Goal: Task Accomplishment & Management: Manage account settings

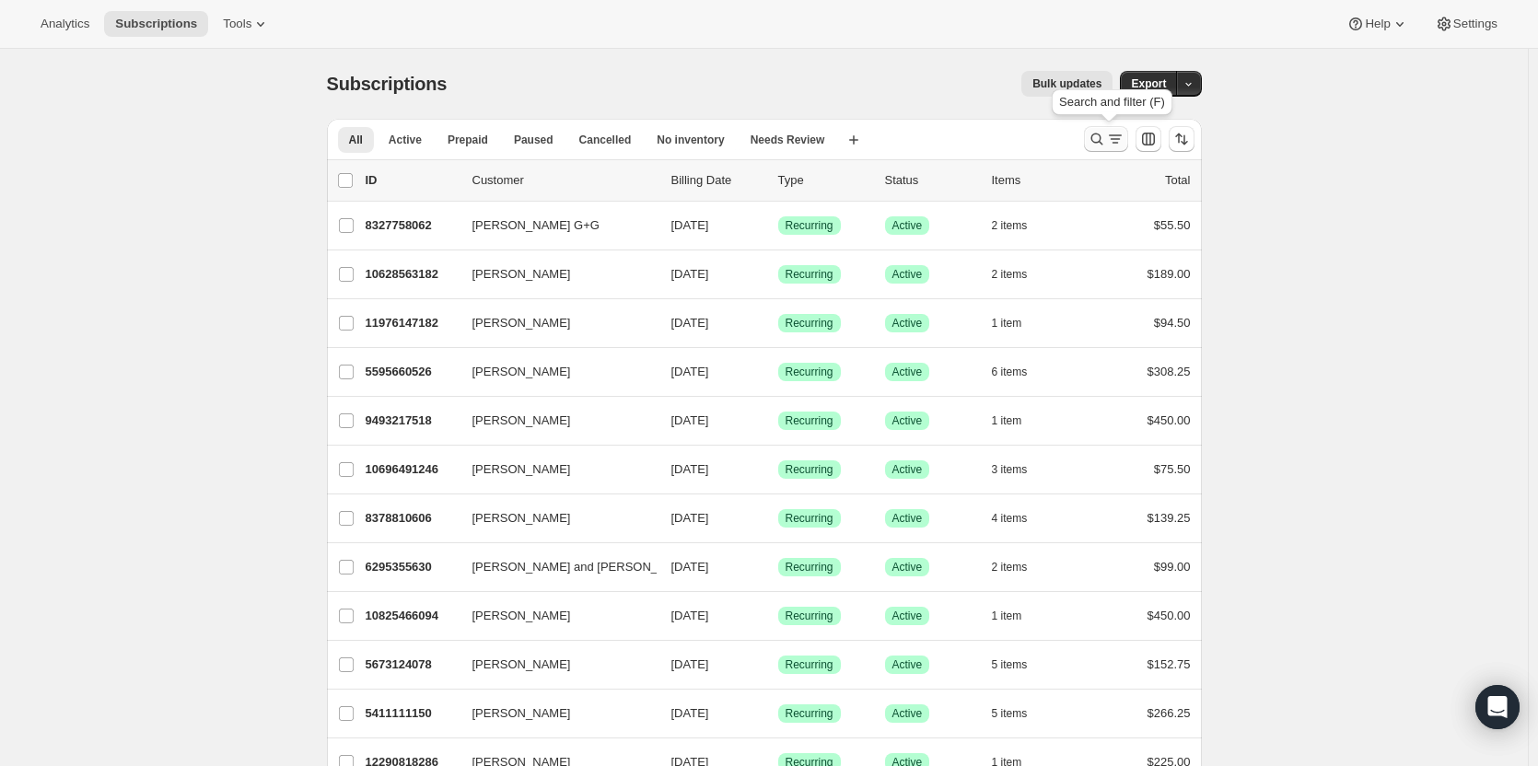
click at [1106, 144] on icon "Search and filter results" at bounding box center [1097, 139] width 18 height 18
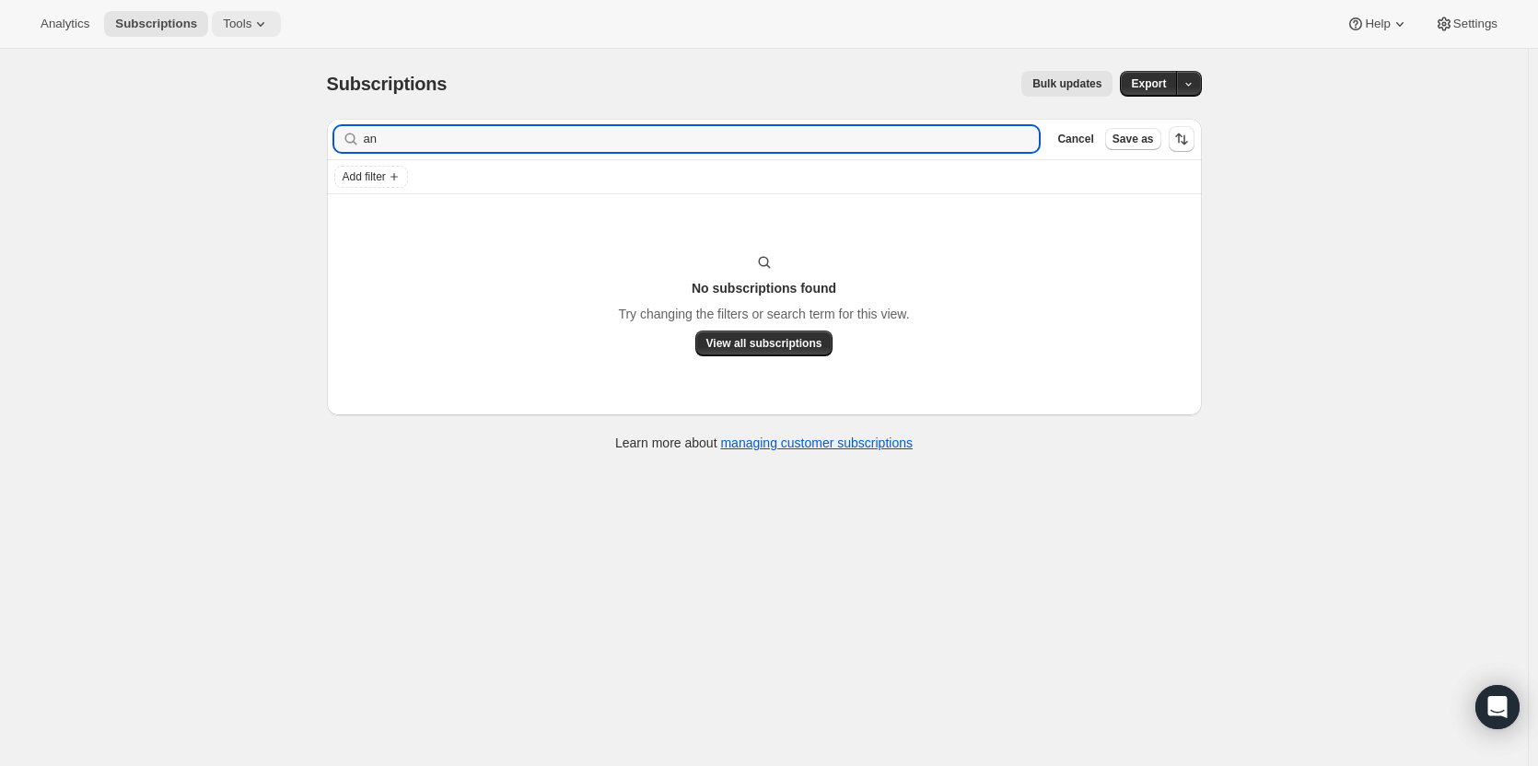
type input "a"
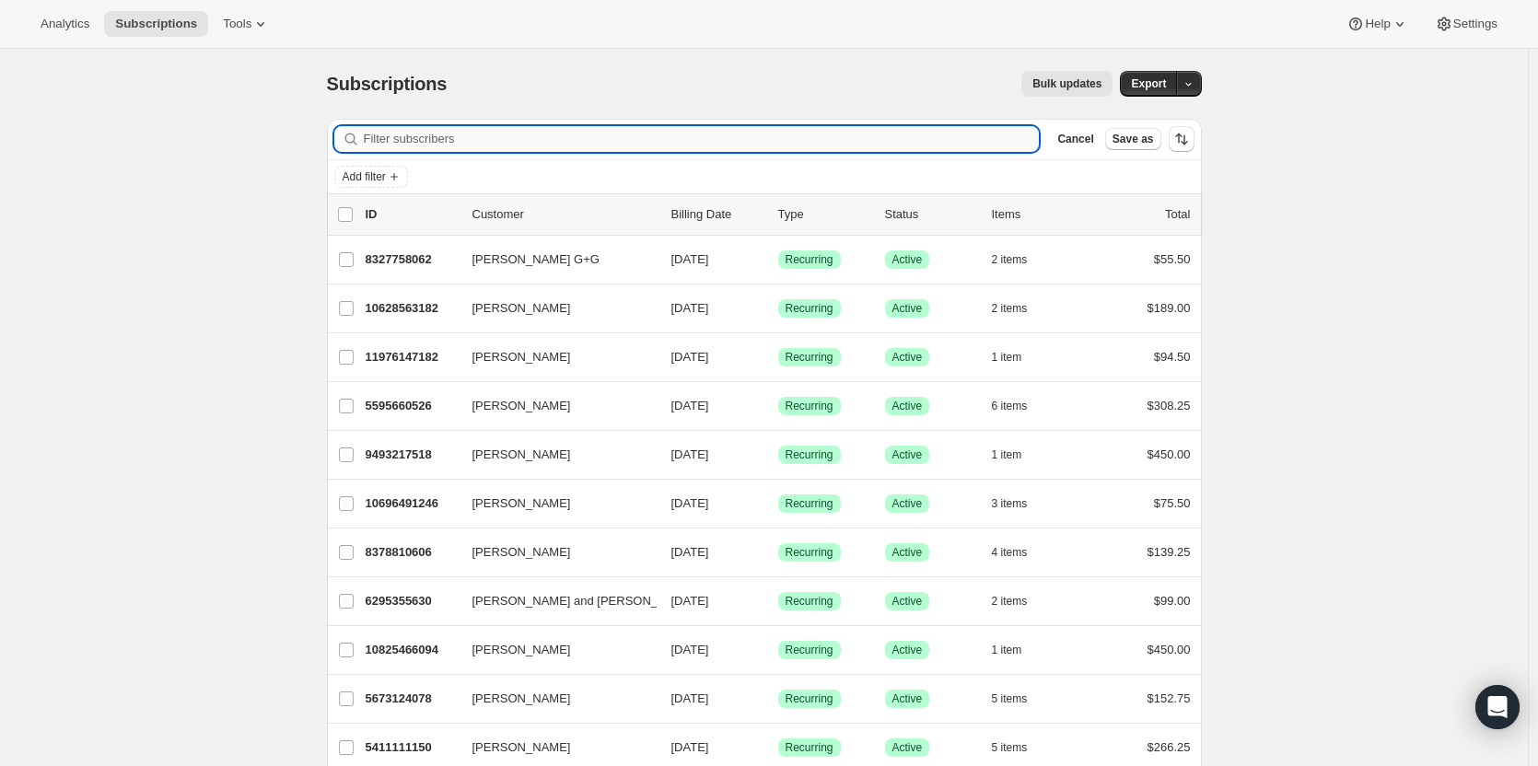
click at [423, 140] on input "Filter subscribers" at bounding box center [702, 139] width 676 height 26
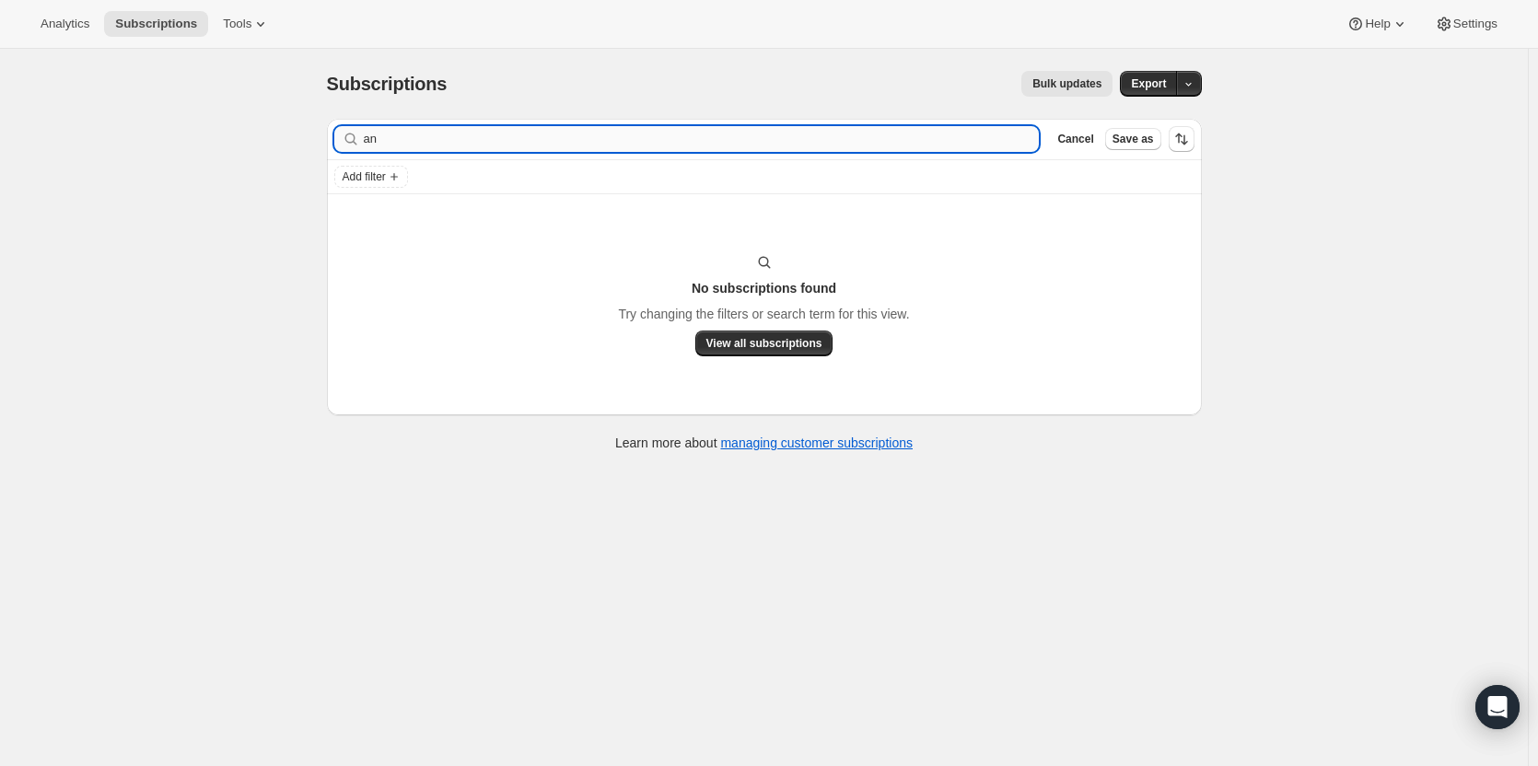
type input "a"
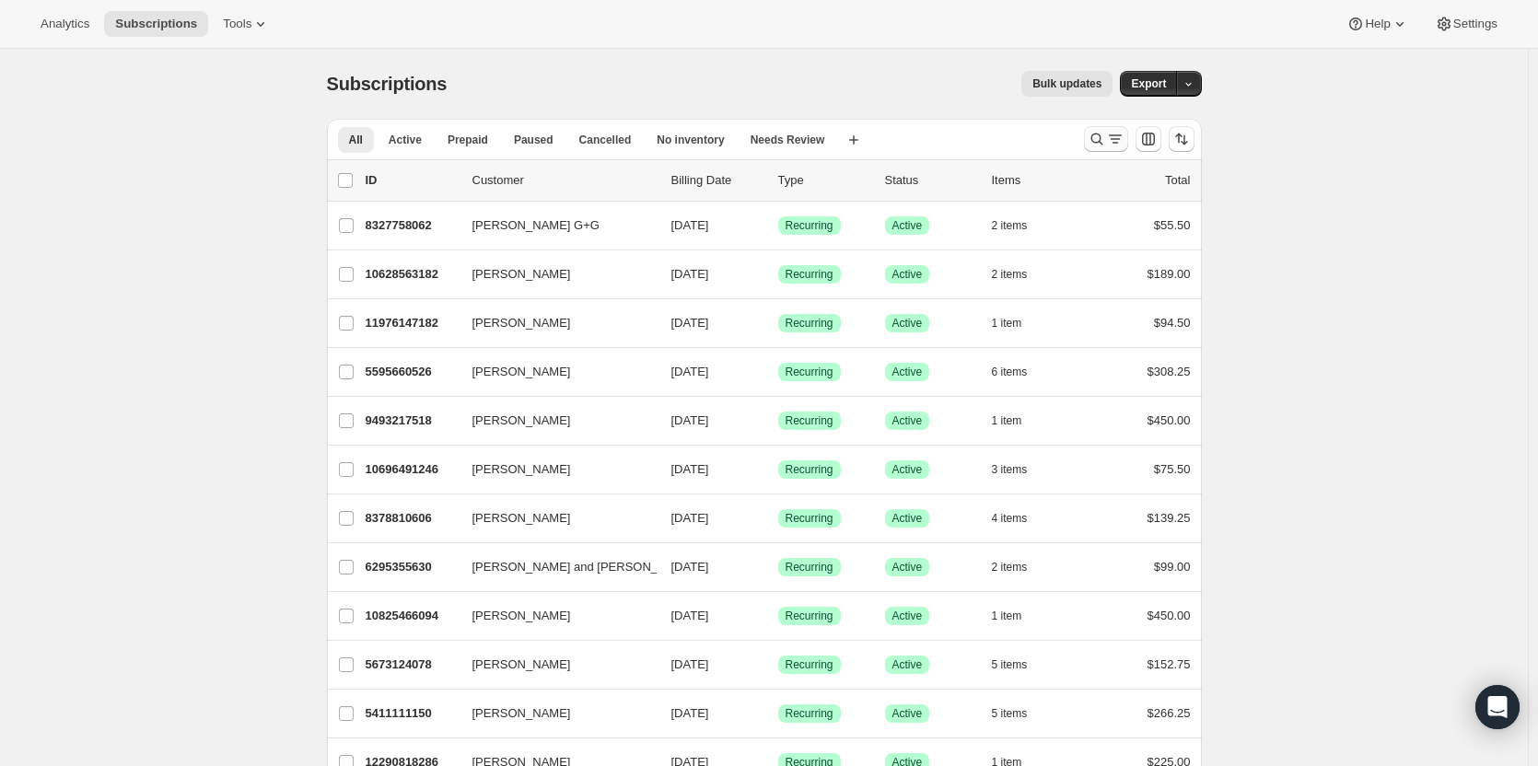
click at [1116, 139] on icon "Search and filter results" at bounding box center [1115, 139] width 18 height 18
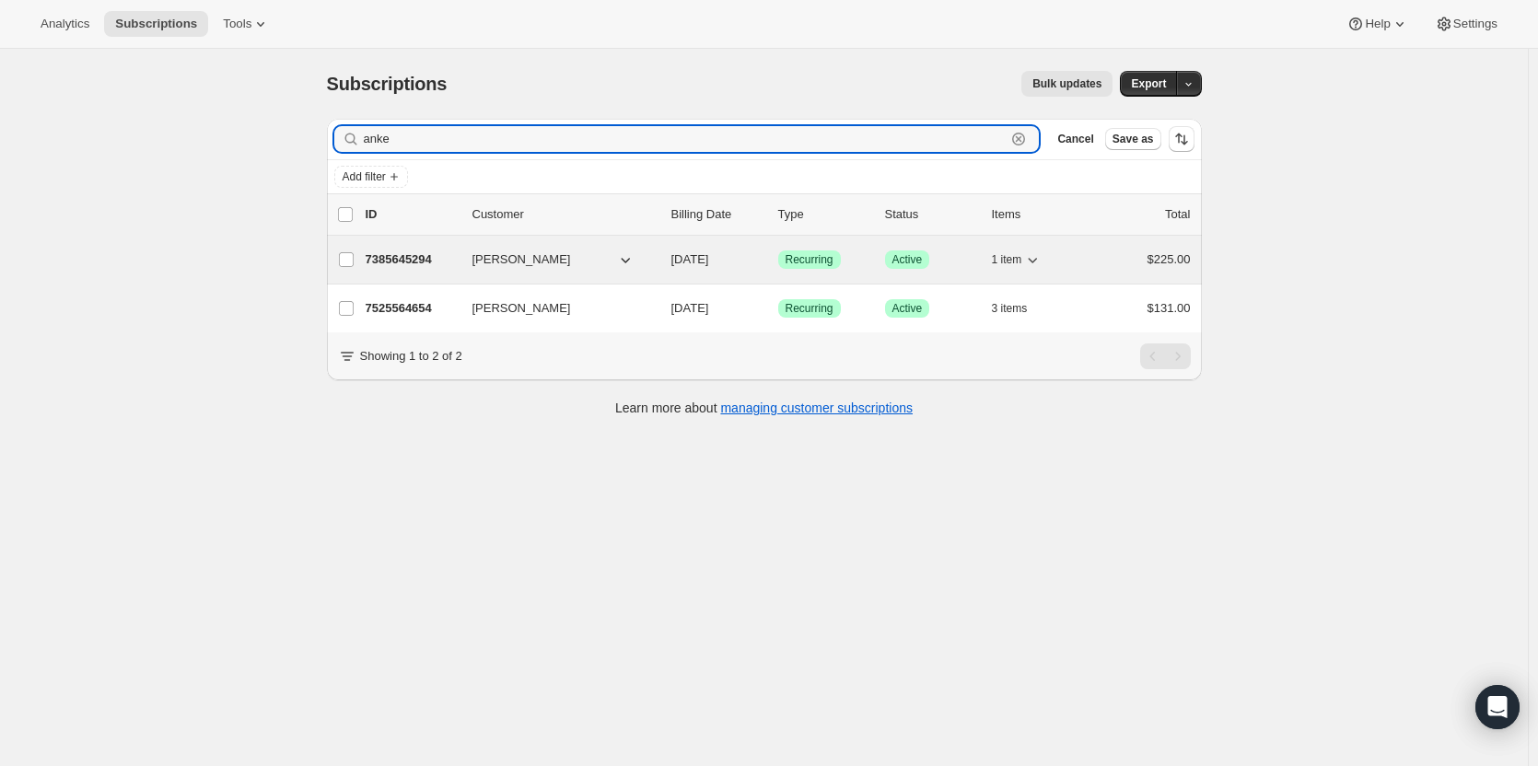
type input "anke"
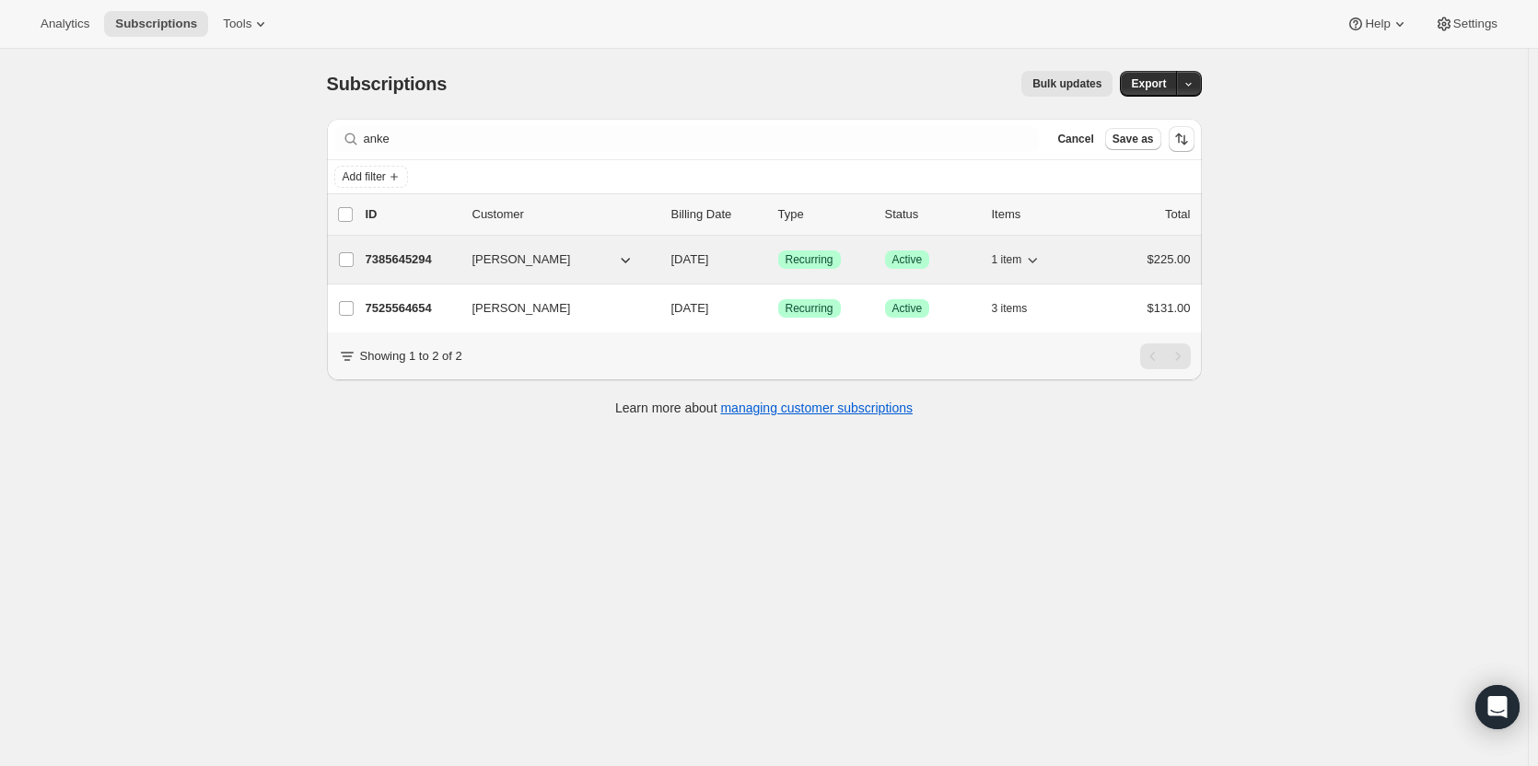
click at [392, 258] on p "7385645294" at bounding box center [412, 260] width 92 height 18
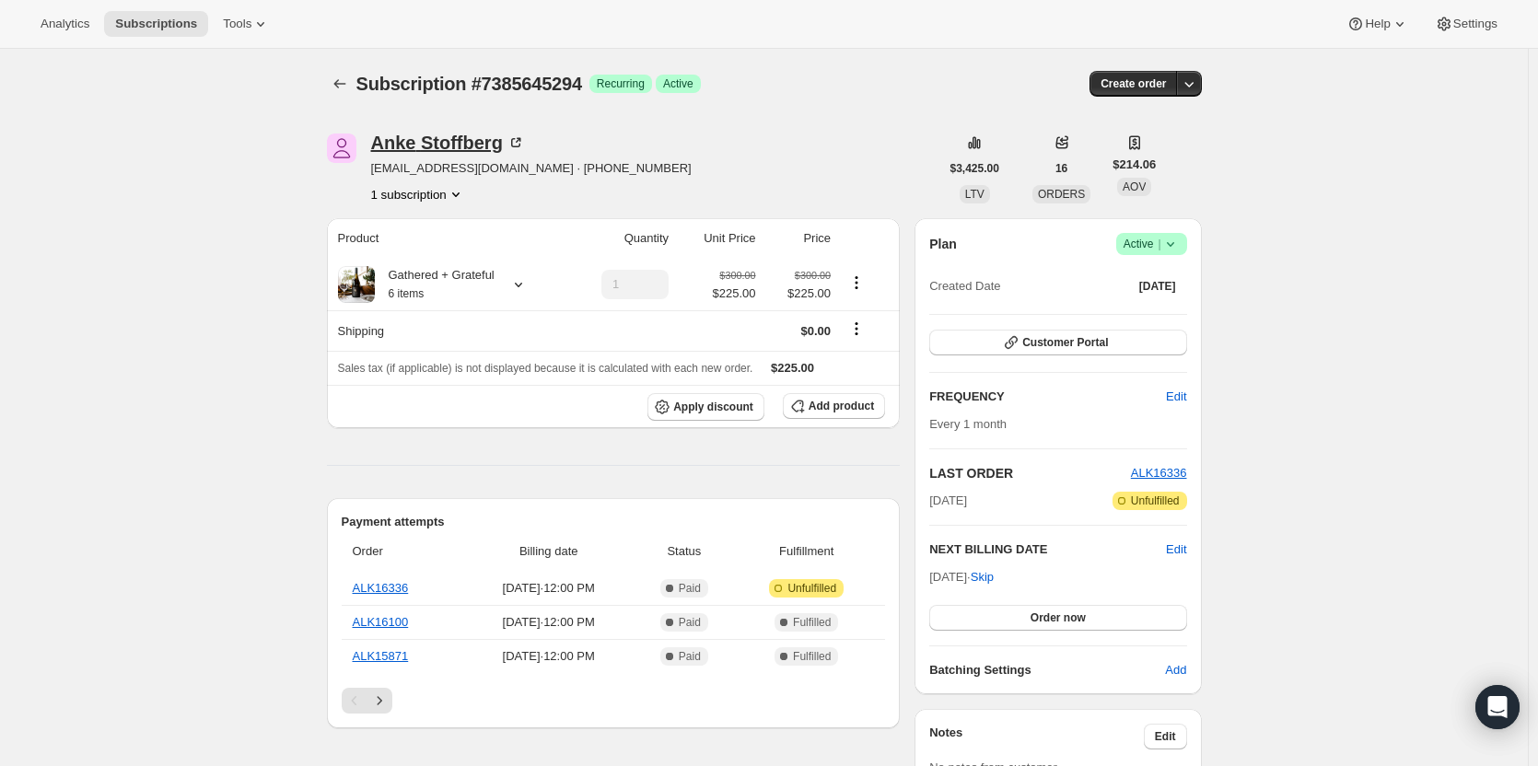
click at [400, 144] on div "[PERSON_NAME]" at bounding box center [448, 143] width 154 height 18
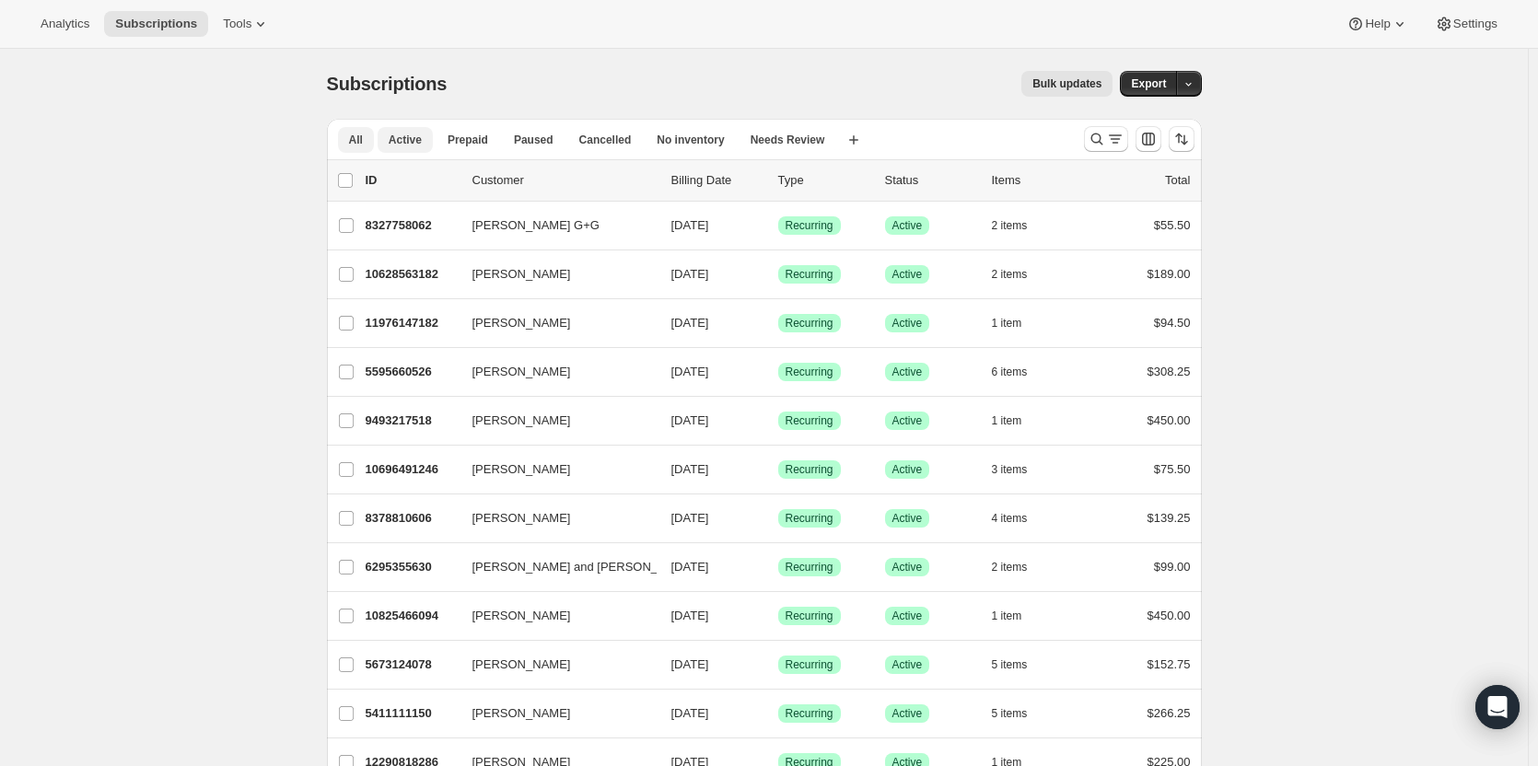
click at [406, 145] on span "Active" at bounding box center [405, 140] width 33 height 15
click at [236, 24] on span "Tools" at bounding box center [237, 24] width 29 height 15
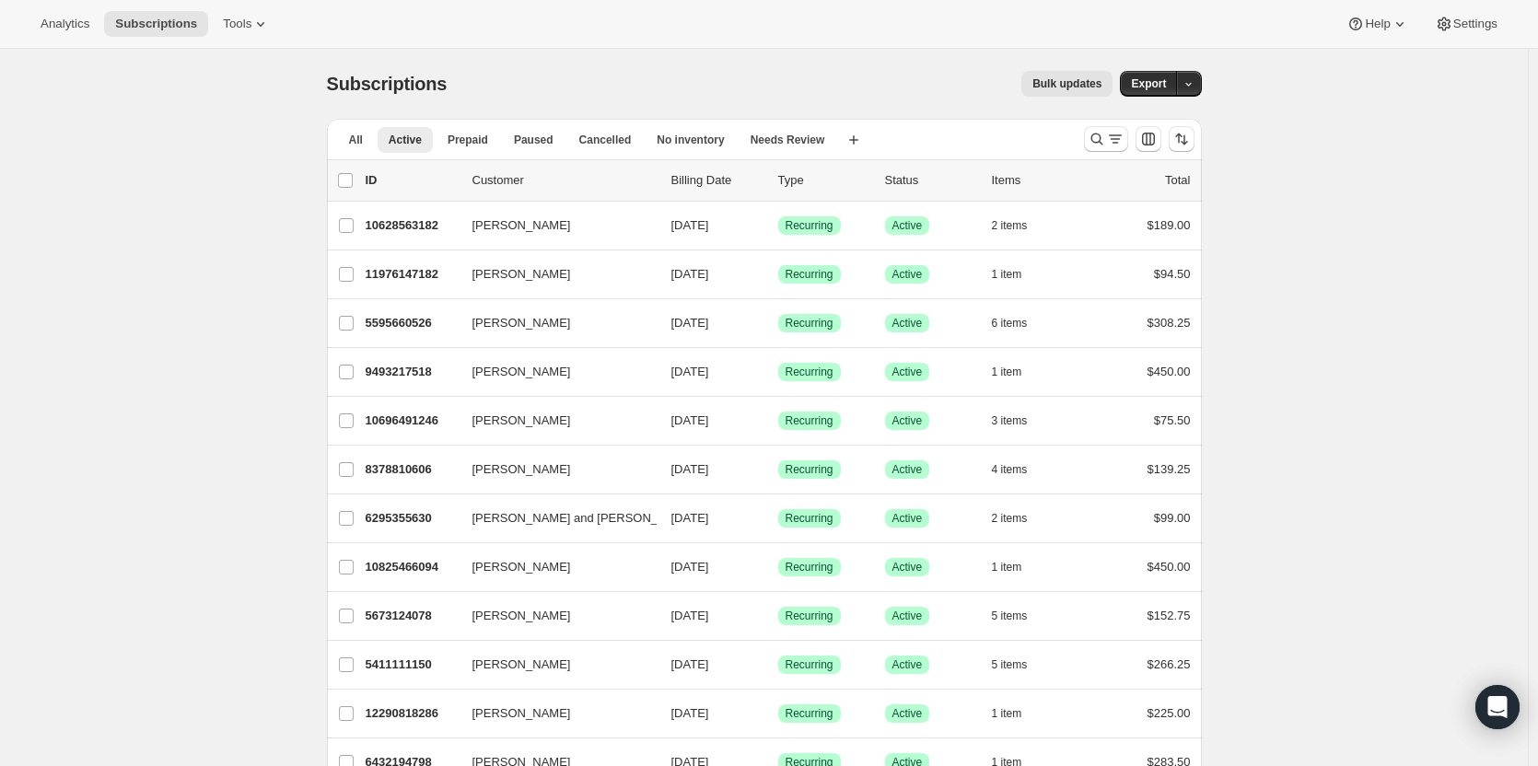
click at [701, 181] on p "Billing Date" at bounding box center [718, 180] width 92 height 18
